Goal: Task Accomplishment & Management: Manage account settings

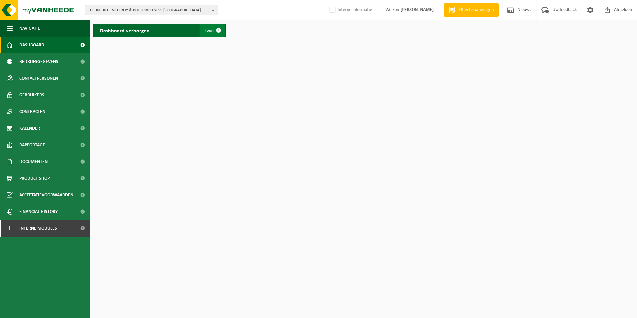
click at [217, 28] on span at bounding box center [218, 30] width 13 height 13
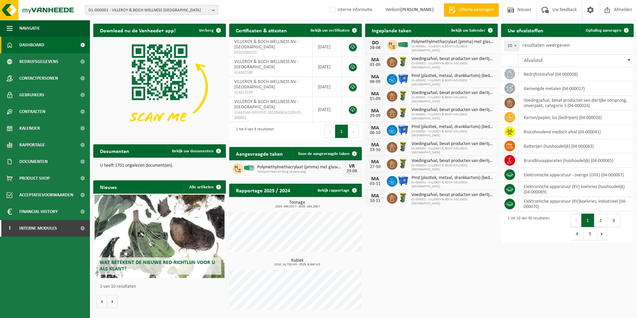
click at [170, 7] on span "01-000001 - VILLEROY & BOCH WELLNESS [GEOGRAPHIC_DATA]" at bounding box center [149, 10] width 121 height 10
type input "v"
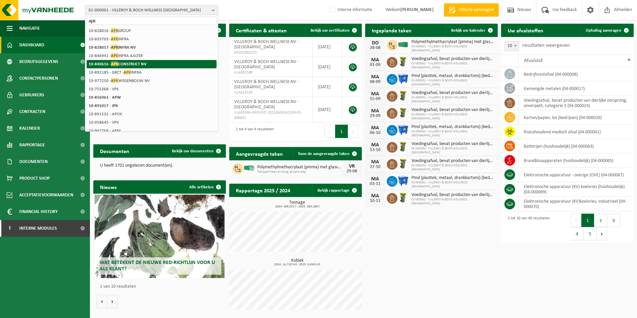
type input "apk"
click at [132, 64] on strong "10-840616 - APK CONSTRUCT NV" at bounding box center [118, 63] width 58 height 5
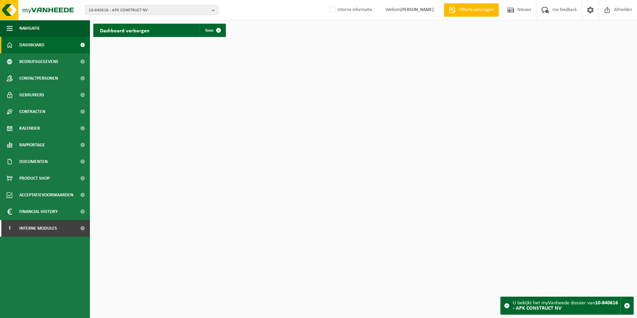
click at [213, 10] on b "button" at bounding box center [215, 9] width 6 height 9
click at [120, 30] on strong "10-840616 - APK CONSTRUCT NV" at bounding box center [119, 31] width 60 height 4
click at [124, 15] on div at bounding box center [151, 20] width 133 height 10
click at [116, 19] on input "text" at bounding box center [152, 21] width 130 height 8
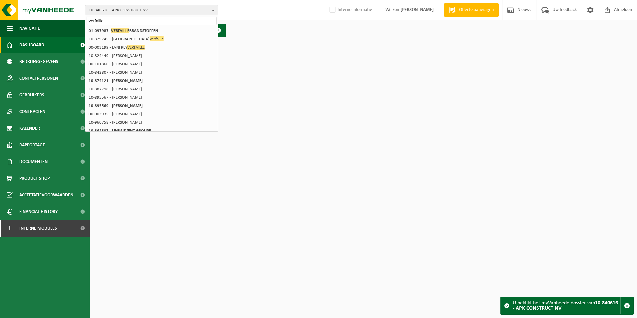
type input "verfaille"
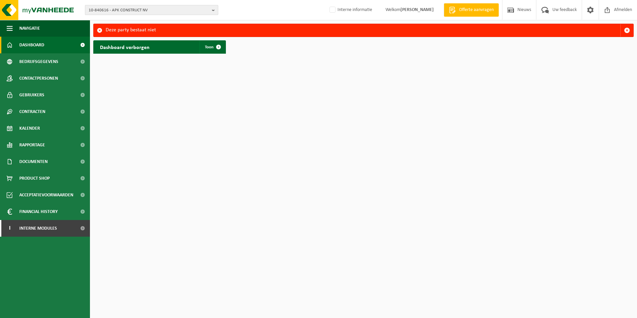
click at [209, 8] on span "10-840616 - APK CONSTRUCT NV" at bounding box center [149, 10] width 121 height 10
click at [152, 17] on input "text" at bounding box center [152, 21] width 130 height 8
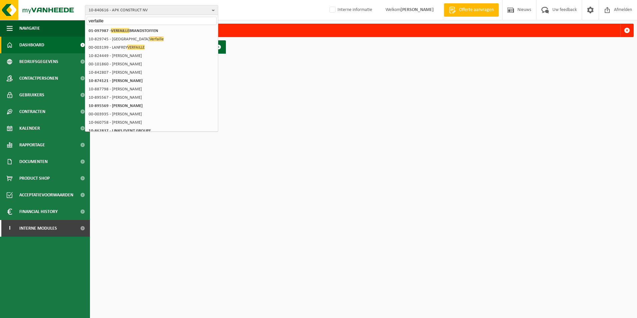
type input "verfaille"
